Goal: Find contact information: Find contact information

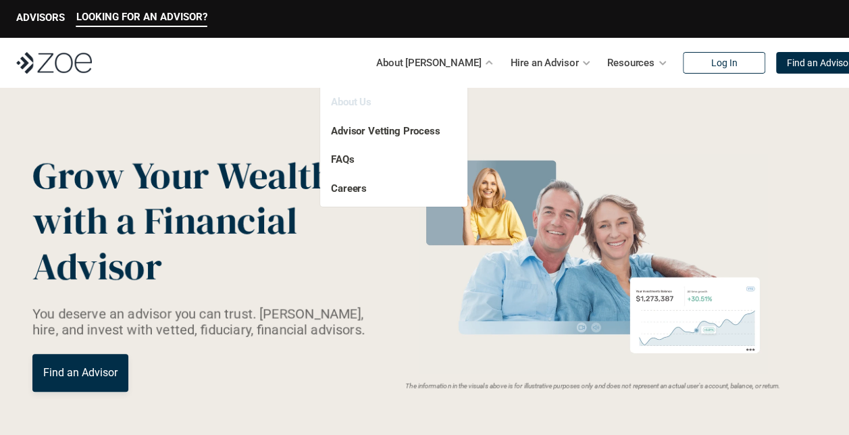
click at [354, 104] on link "About Us" at bounding box center [351, 102] width 41 height 12
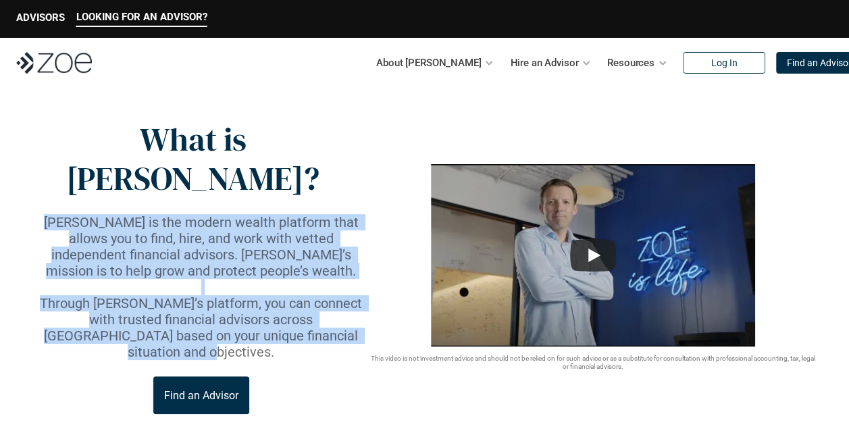
drag, startPoint x: 42, startPoint y: 182, endPoint x: 346, endPoint y: 292, distance: 323.2
click at [346, 292] on div "[PERSON_NAME] is the modern wealth platform that allows you to find, hire, and …" at bounding box center [200, 287] width 337 height 146
copy div "[PERSON_NAME] is the modern wealth platform that allows you to find, hire, and …"
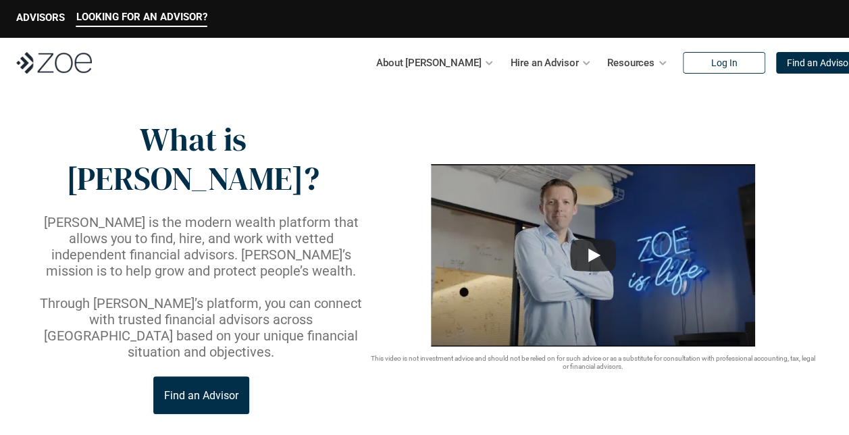
click at [307, 88] on header "What is [PERSON_NAME]? [PERSON_NAME] is the modern wealth platform that allows …" at bounding box center [424, 283] width 849 height 391
click at [47, 63] on img at bounding box center [54, 63] width 76 height 22
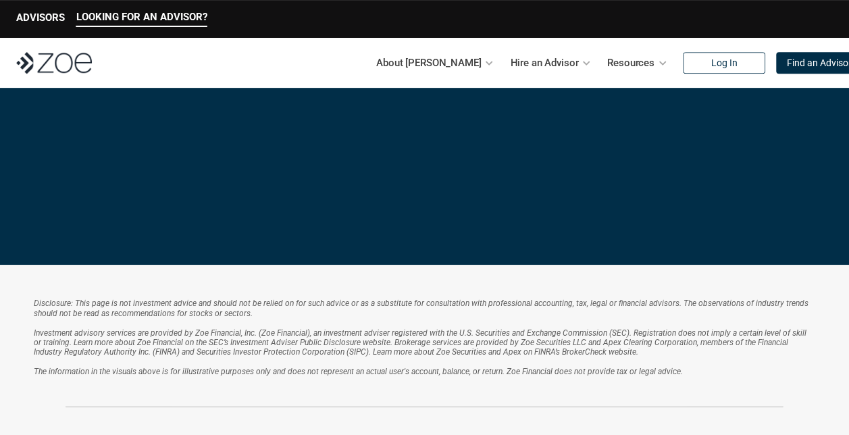
scroll to position [3057, 0]
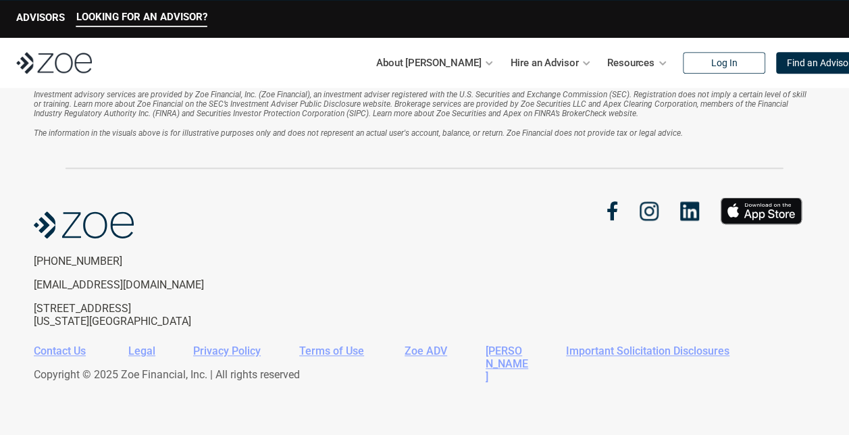
click at [685, 213] on img at bounding box center [689, 211] width 19 height 20
drag, startPoint x: 34, startPoint y: 311, endPoint x: 136, endPoint y: 319, distance: 102.4
click at [136, 319] on p "[STREET_ADDRESS][US_STATE]" at bounding box center [145, 315] width 222 height 26
copy p "[STREET_ADDRESS][US_STATE]"
